Goal: Task Accomplishment & Management: Complete application form

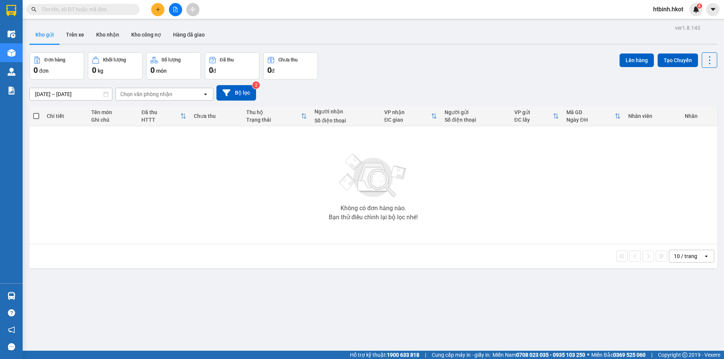
click at [161, 3] on button at bounding box center [157, 9] width 13 height 13
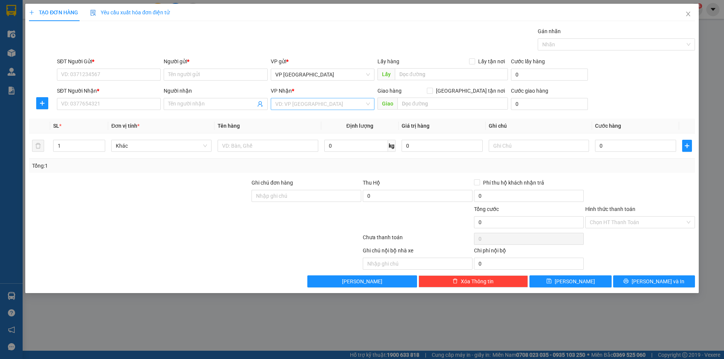
click at [300, 108] on input "search" at bounding box center [319, 103] width 89 height 11
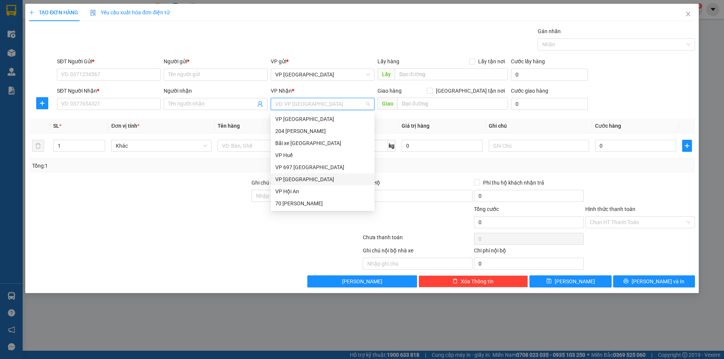
scroll to position [35, 0]
click at [311, 123] on div "VP [GEOGRAPHIC_DATA]" at bounding box center [322, 120] width 95 height 8
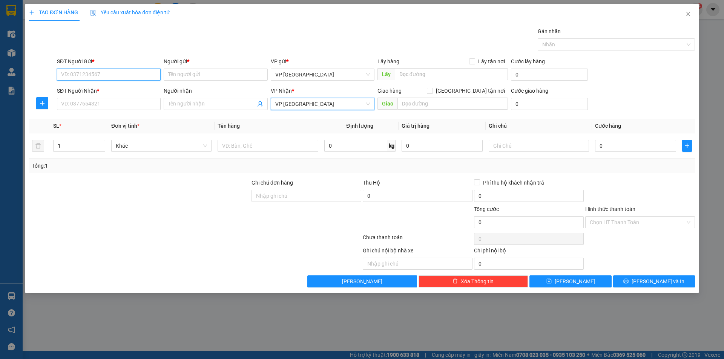
click at [98, 74] on input "SĐT Người Gửi *" at bounding box center [109, 75] width 104 height 12
drag, startPoint x: 100, startPoint y: 74, endPoint x: 22, endPoint y: 77, distance: 77.3
click at [22, 77] on div "TẠO ĐƠN HÀNG Yêu cầu xuất hóa đơn điện tử Transit Pickup Surcharge Ids Transit …" at bounding box center [362, 179] width 724 height 359
type input "0969430926"
drag, startPoint x: 87, startPoint y: 102, endPoint x: 179, endPoint y: 85, distance: 94.3
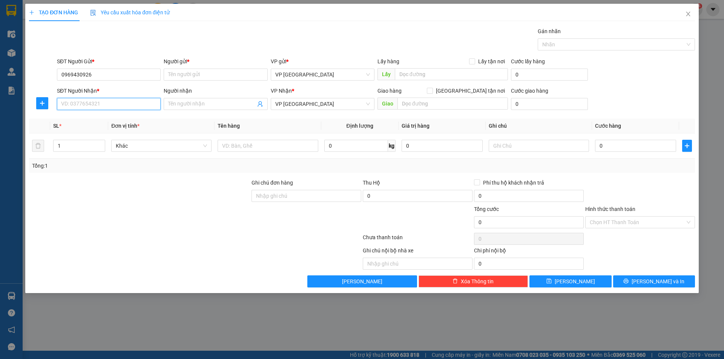
click at [87, 102] on input "SĐT Người Nhận *" at bounding box center [109, 104] width 104 height 12
paste input "0969430926"
type input "0969430926"
click at [191, 77] on input "Người gửi *" at bounding box center [216, 75] width 104 height 12
type input "Công ty [GEOGRAPHIC_DATA]"
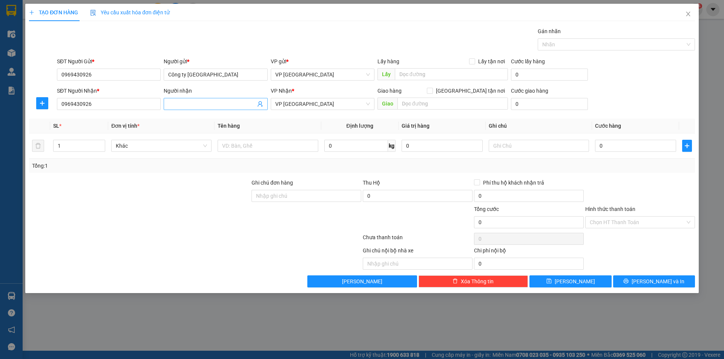
click at [205, 104] on input "Người nhận" at bounding box center [211, 104] width 87 height 8
paste input "Công ty [GEOGRAPHIC_DATA]"
type input "Công ty [GEOGRAPHIC_DATA]"
click at [638, 149] on input "0" at bounding box center [635, 146] width 81 height 12
type input "1"
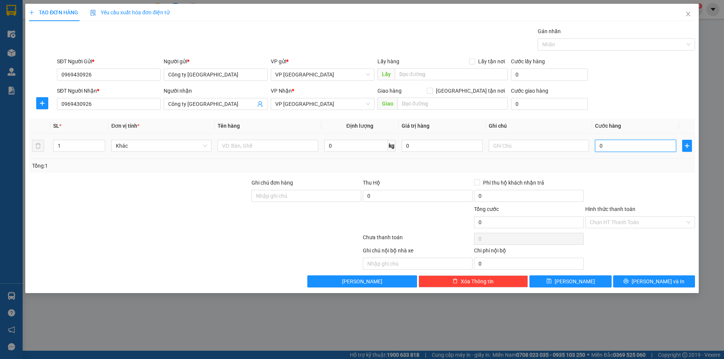
type input "1"
type input "10"
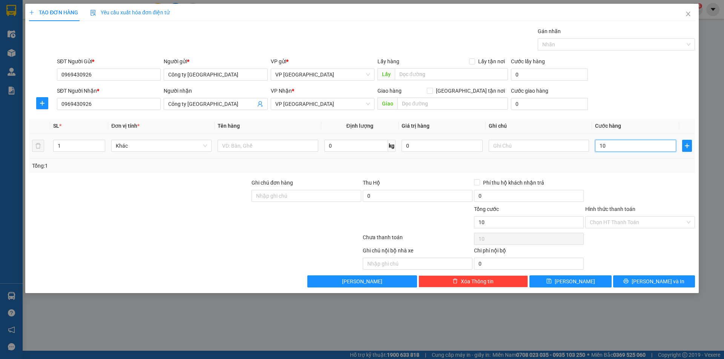
type input "100"
type input "1.000"
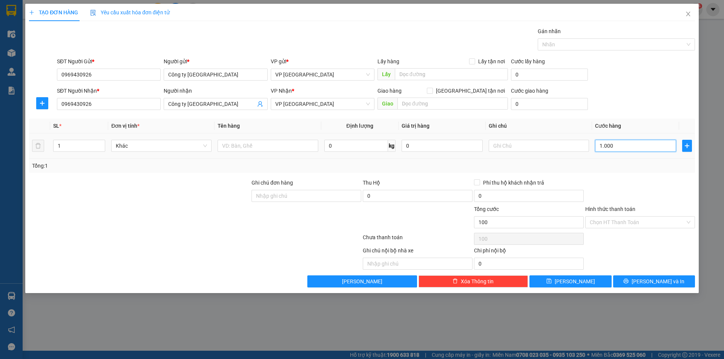
type input "1.000"
type input "10.000"
type input "100.000"
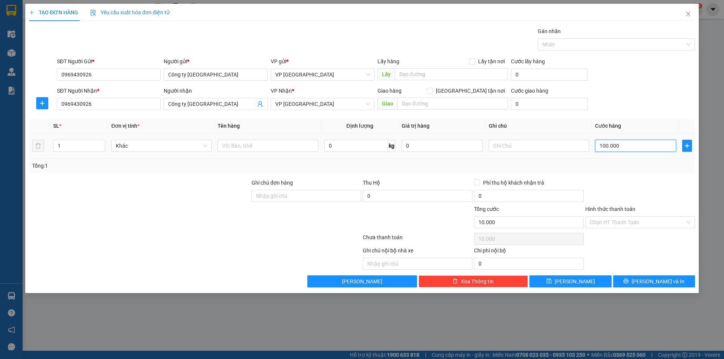
type input "100.000"
drag, startPoint x: 352, startPoint y: 162, endPoint x: 244, endPoint y: 149, distance: 108.6
click at [348, 162] on div "Tổng: 1" at bounding box center [362, 166] width 660 height 8
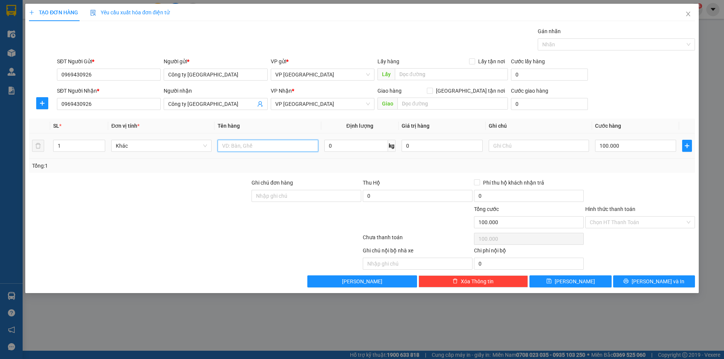
click at [246, 147] on input "text" at bounding box center [268, 146] width 100 height 12
type input "Gạch Hoa"
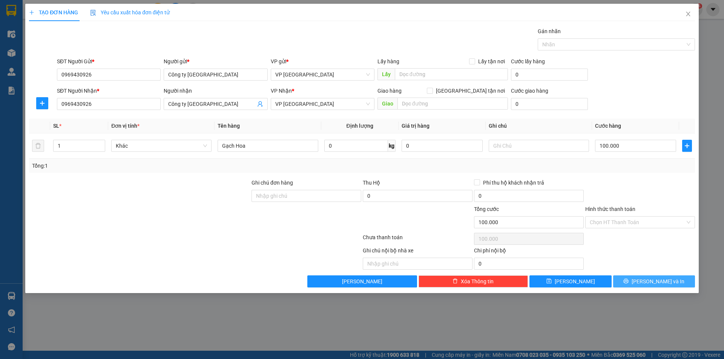
click at [651, 280] on span "[PERSON_NAME] và In" at bounding box center [658, 281] width 53 height 8
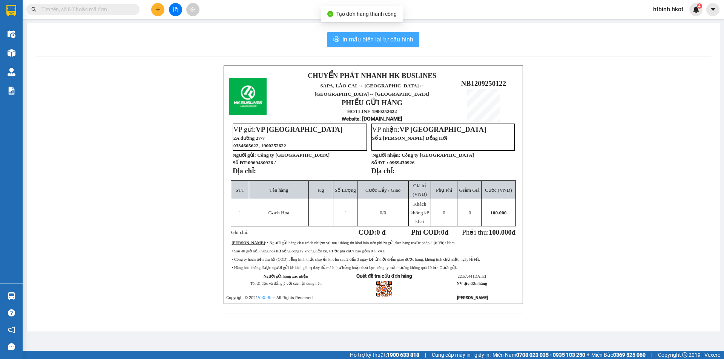
click at [382, 42] on span "In mẫu biên lai tự cấu hình" at bounding box center [377, 39] width 71 height 9
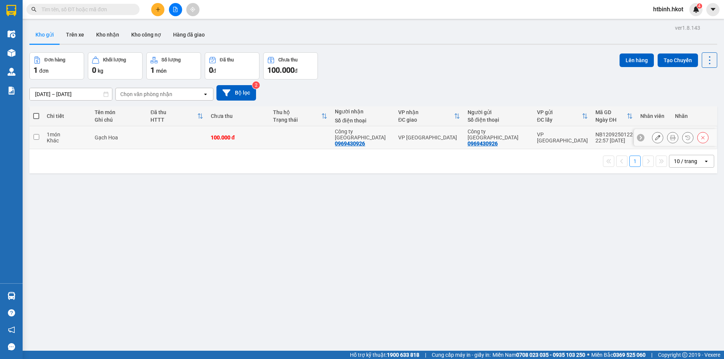
click at [38, 134] on input "checkbox" at bounding box center [37, 137] width 6 height 6
checkbox input "true"
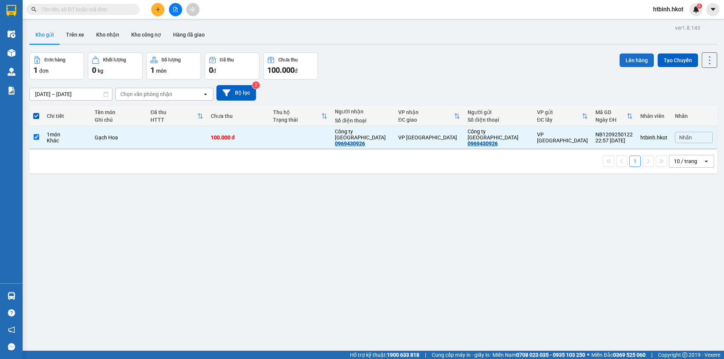
click at [632, 56] on button "Lên hàng" at bounding box center [636, 61] width 34 height 14
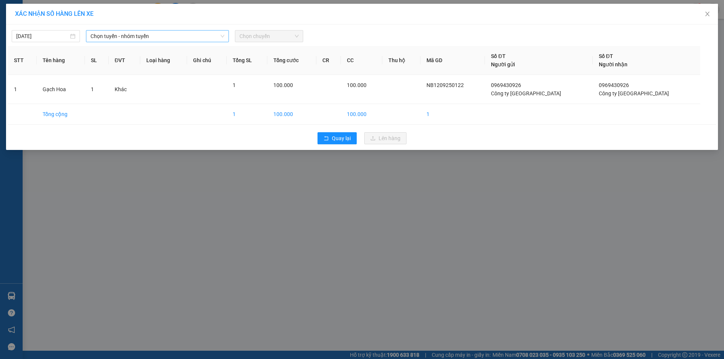
click at [124, 31] on span "Chọn tuyến - nhóm tuyến" at bounding box center [157, 36] width 134 height 11
click at [266, 32] on span "Chọn chuyến" at bounding box center [268, 36] width 59 height 11
click at [178, 40] on span "Chọn tuyến - nhóm tuyến" at bounding box center [157, 36] width 134 height 11
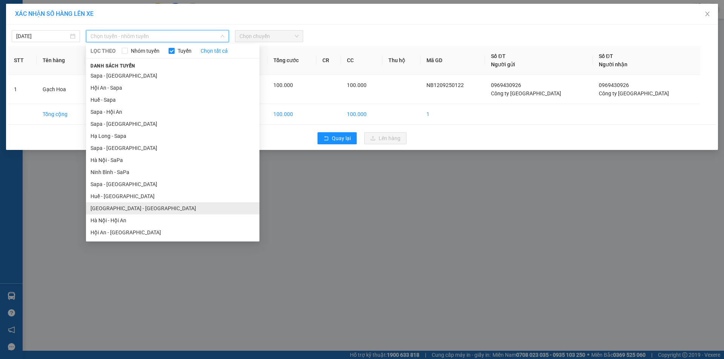
click at [158, 207] on li "[GEOGRAPHIC_DATA] - [GEOGRAPHIC_DATA]" at bounding box center [172, 208] width 173 height 12
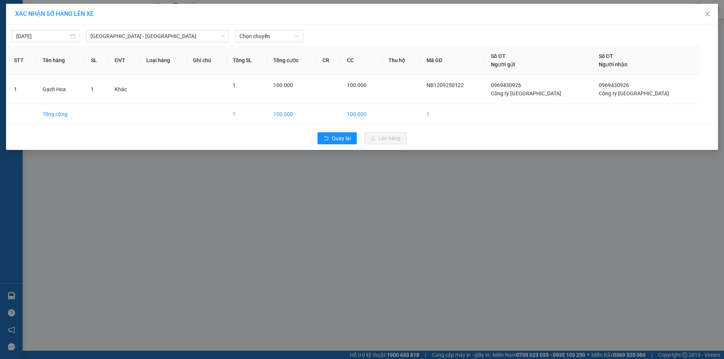
click at [270, 43] on div "[DATE] [GEOGRAPHIC_DATA] - [GEOGRAPHIC_DATA] LỌC THEO Nhóm tuyến Tuyến Chọn tất…" at bounding box center [362, 88] width 712 height 126
click at [269, 35] on span "Chọn chuyến" at bounding box center [268, 36] width 59 height 11
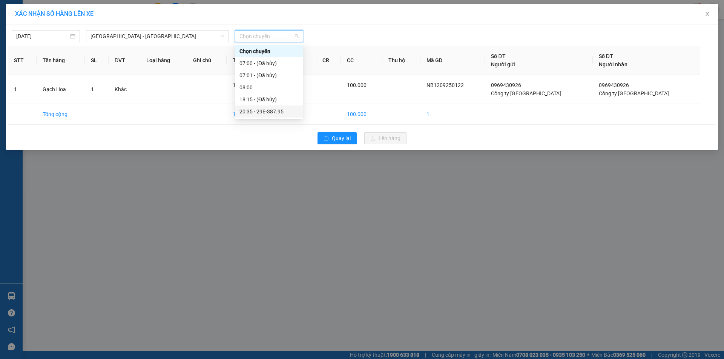
click at [270, 112] on div "20:35 - 29E-387.95" at bounding box center [268, 111] width 59 height 8
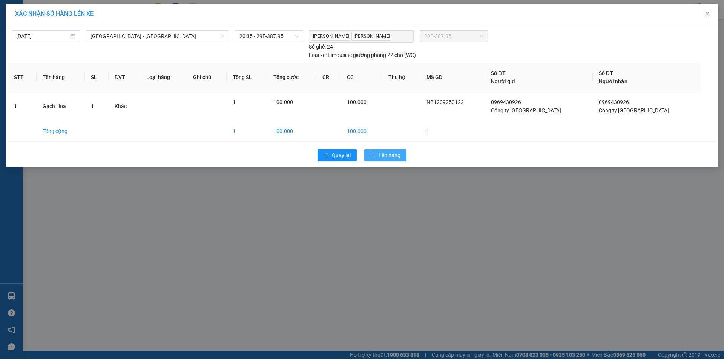
drag, startPoint x: 391, startPoint y: 158, endPoint x: 186, endPoint y: 142, distance: 205.0
click at [186, 142] on div "[DATE] [GEOGRAPHIC_DATA] - [GEOGRAPHIC_DATA] LỌC THEO Nhóm tuyến Tuyến Chọn tất…" at bounding box center [362, 96] width 712 height 143
click at [192, 152] on div "Quay lại Lên hàng" at bounding box center [362, 156] width 708 height 20
click at [394, 158] on span "Lên hàng" at bounding box center [390, 155] width 22 height 8
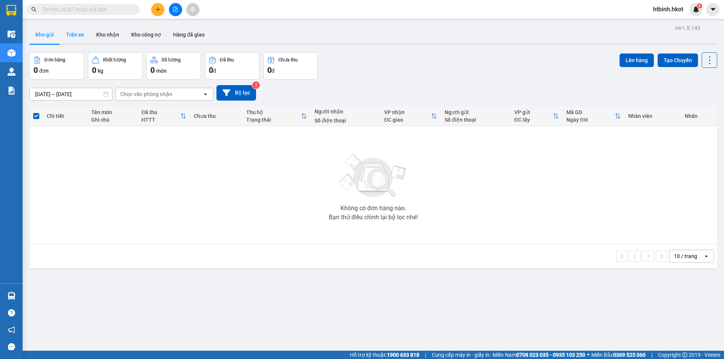
click at [78, 33] on button "Trên xe" at bounding box center [75, 35] width 30 height 18
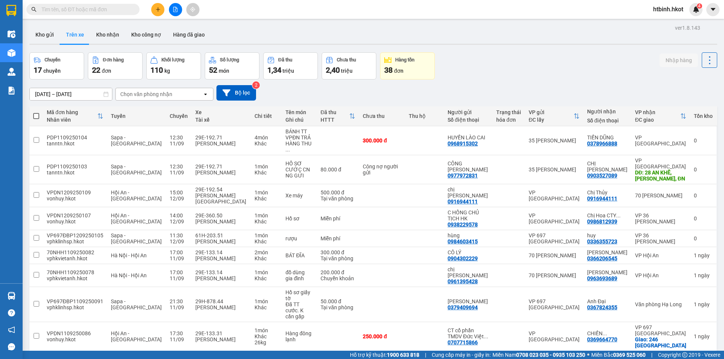
click at [165, 91] on div "Chọn văn phòng nhận" at bounding box center [146, 94] width 52 height 8
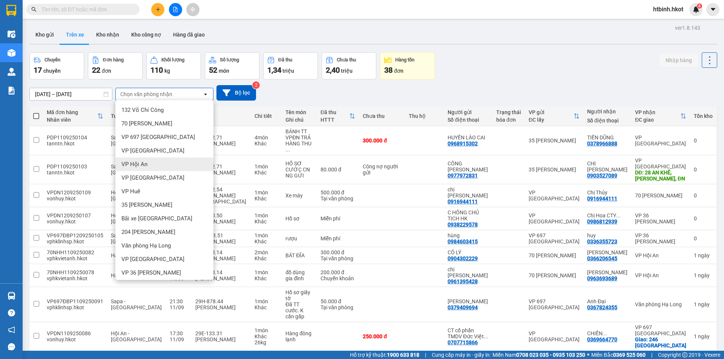
scroll to position [16, 0]
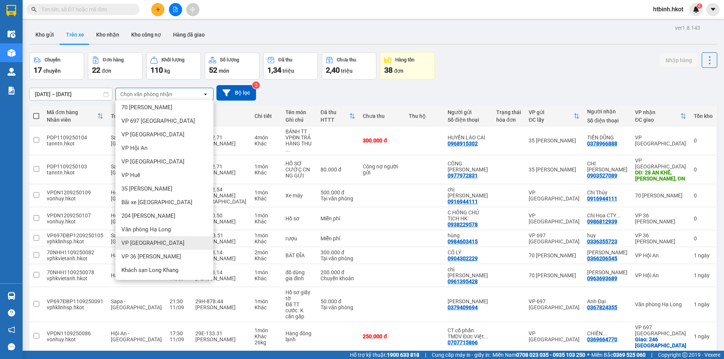
click at [191, 241] on div "VP [GEOGRAPHIC_DATA]" at bounding box center [164, 243] width 98 height 14
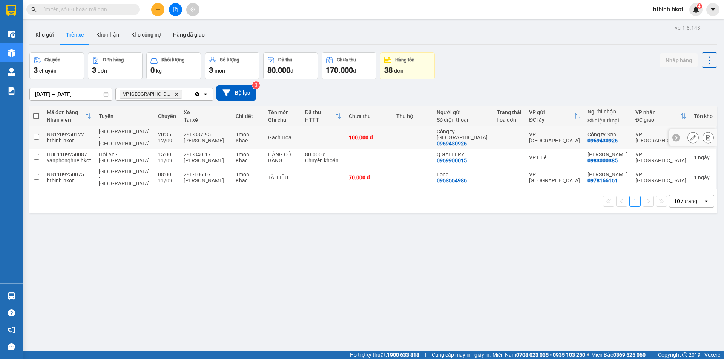
click at [374, 139] on td "100.000 đ" at bounding box center [369, 137] width 48 height 23
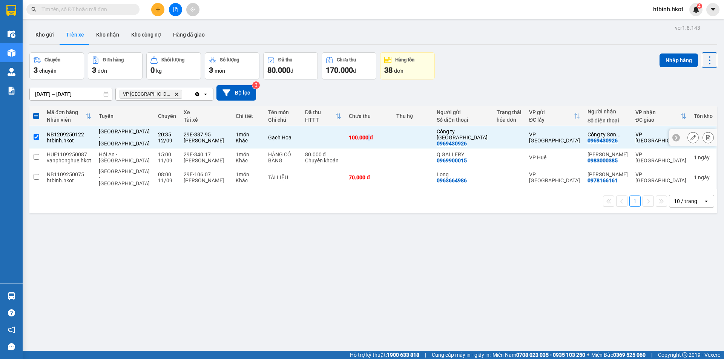
click at [374, 139] on td "100.000 đ" at bounding box center [369, 137] width 48 height 23
checkbox input "false"
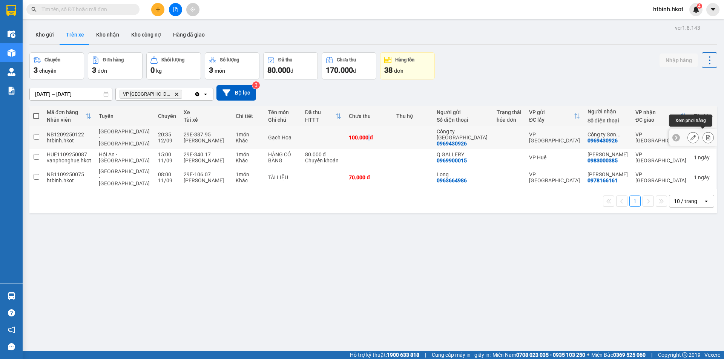
click at [706, 137] on icon at bounding box center [708, 137] width 4 height 5
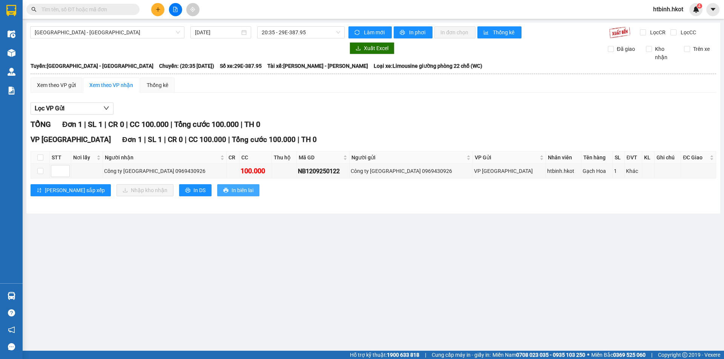
click at [231, 190] on span "In biên lai" at bounding box center [242, 190] width 22 height 8
